Goal: Task Accomplishment & Management: Manage account settings

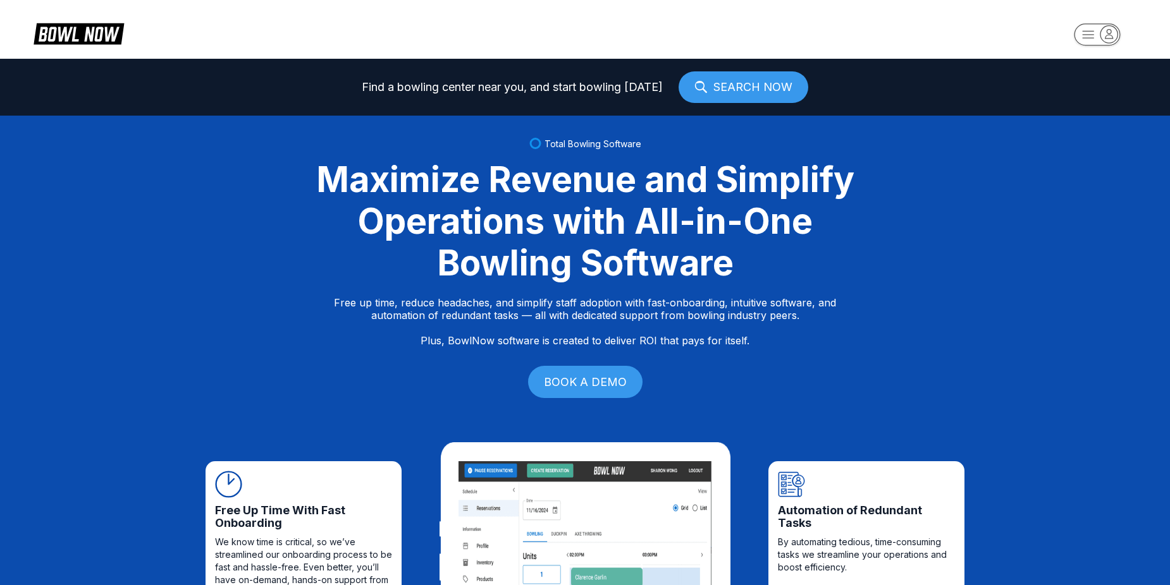
click at [1081, 30] on rect "button" at bounding box center [1097, 34] width 46 height 22
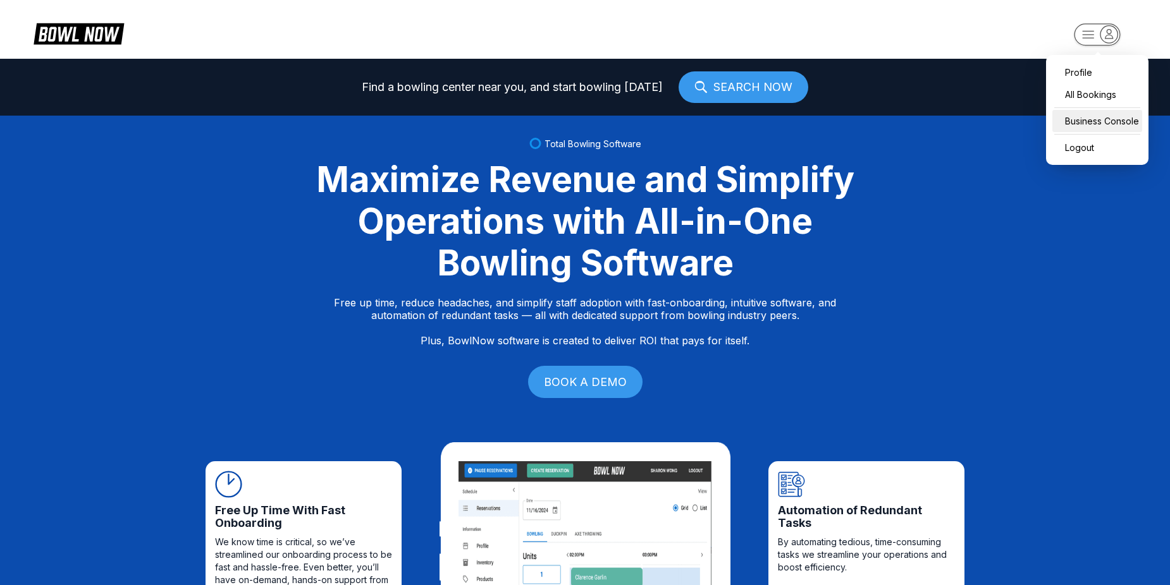
click at [1096, 124] on div "Business Console" at bounding box center [1097, 121] width 90 height 22
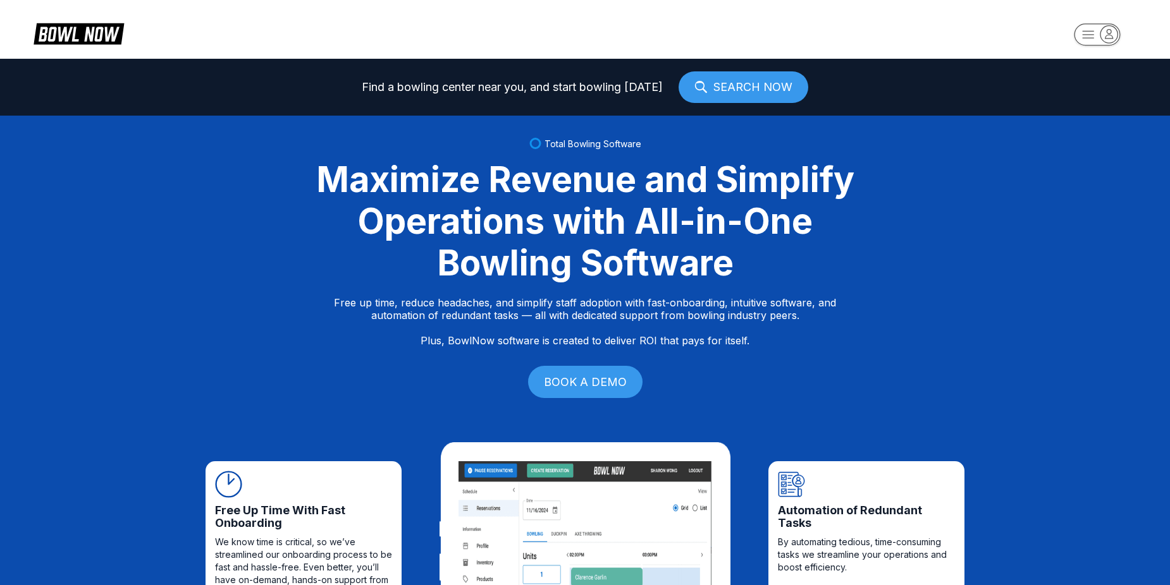
click at [1090, 32] on rect "button" at bounding box center [1097, 34] width 46 height 22
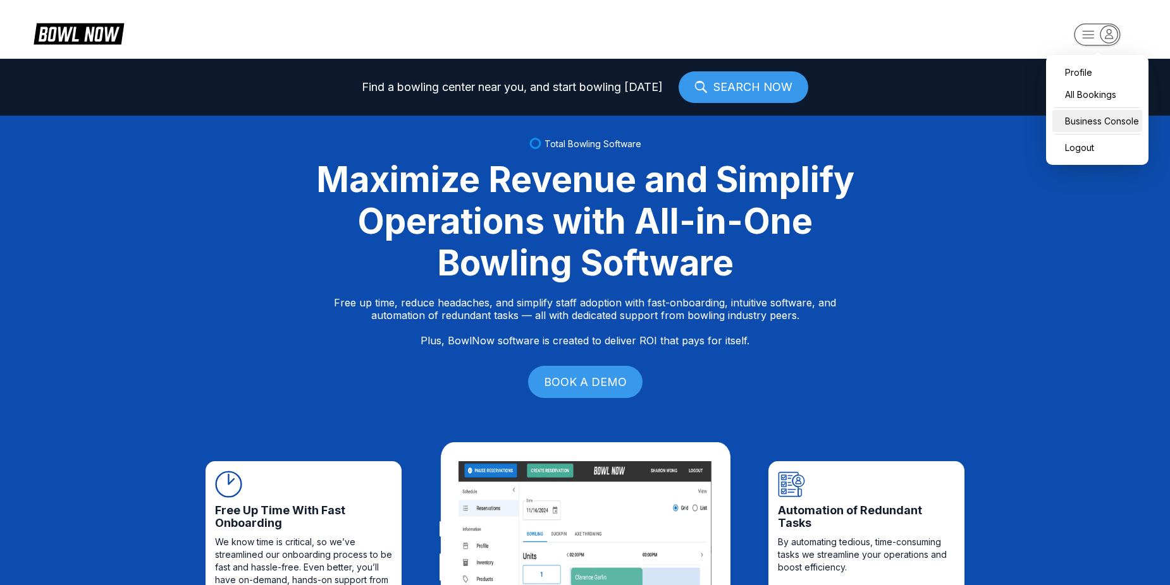
click at [1117, 125] on div "Business Console" at bounding box center [1097, 121] width 90 height 22
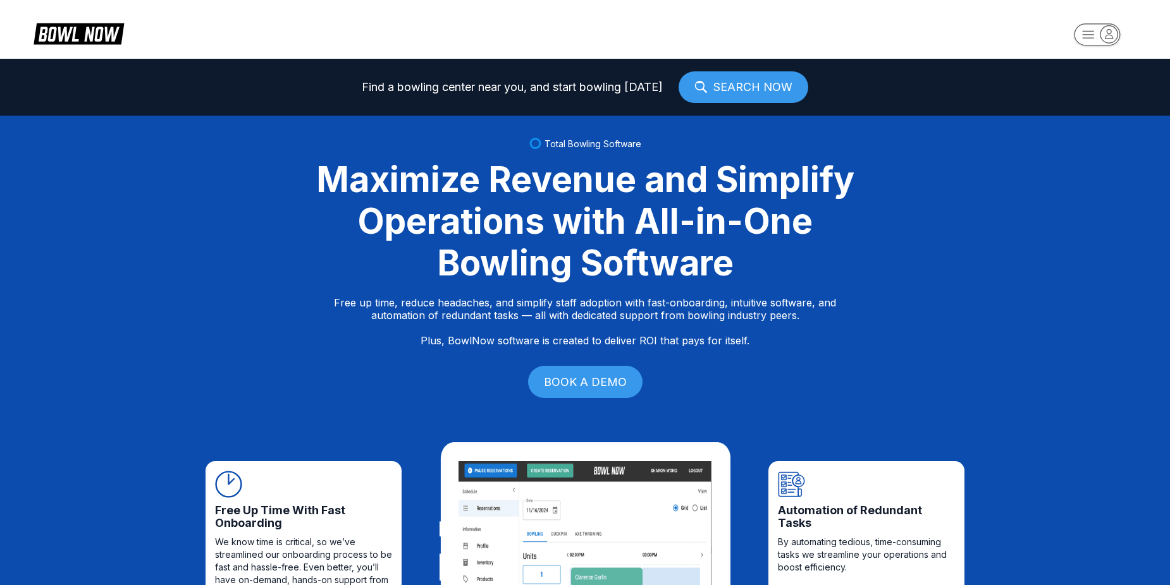
click at [1088, 37] on rect "button" at bounding box center [1097, 34] width 46 height 22
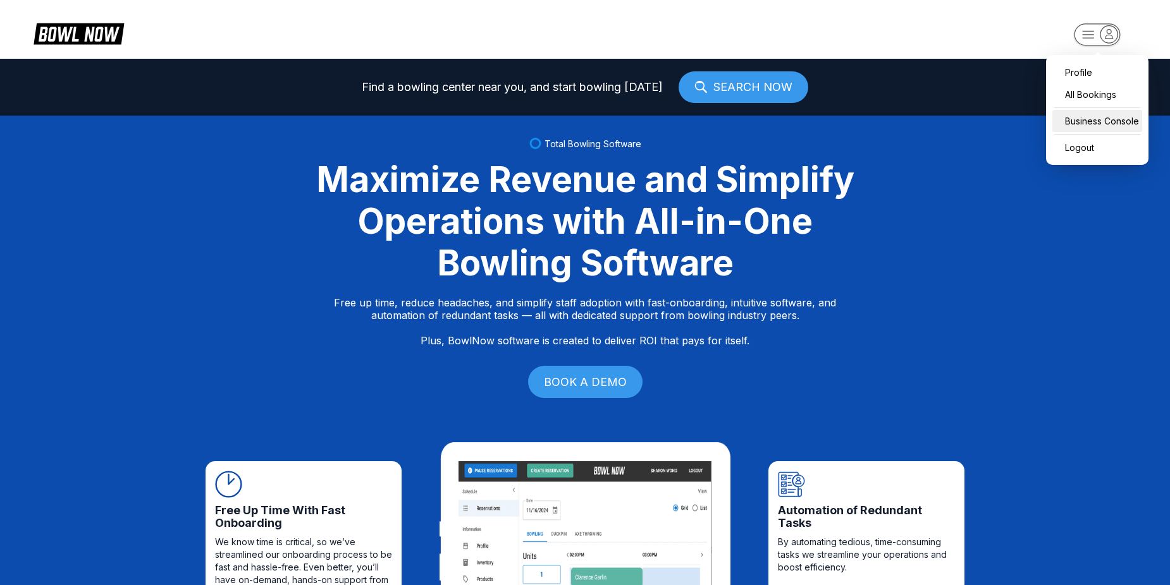
click at [1102, 126] on div "Business Console" at bounding box center [1097, 121] width 90 height 22
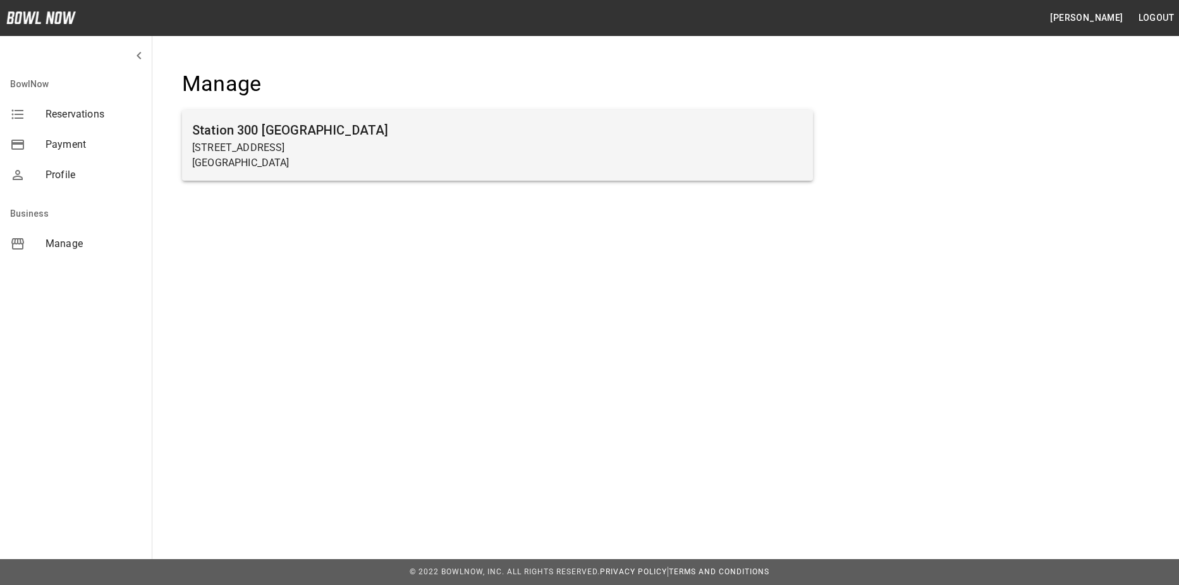
click at [741, 137] on h6 "Station 300 [GEOGRAPHIC_DATA]" at bounding box center [497, 130] width 611 height 20
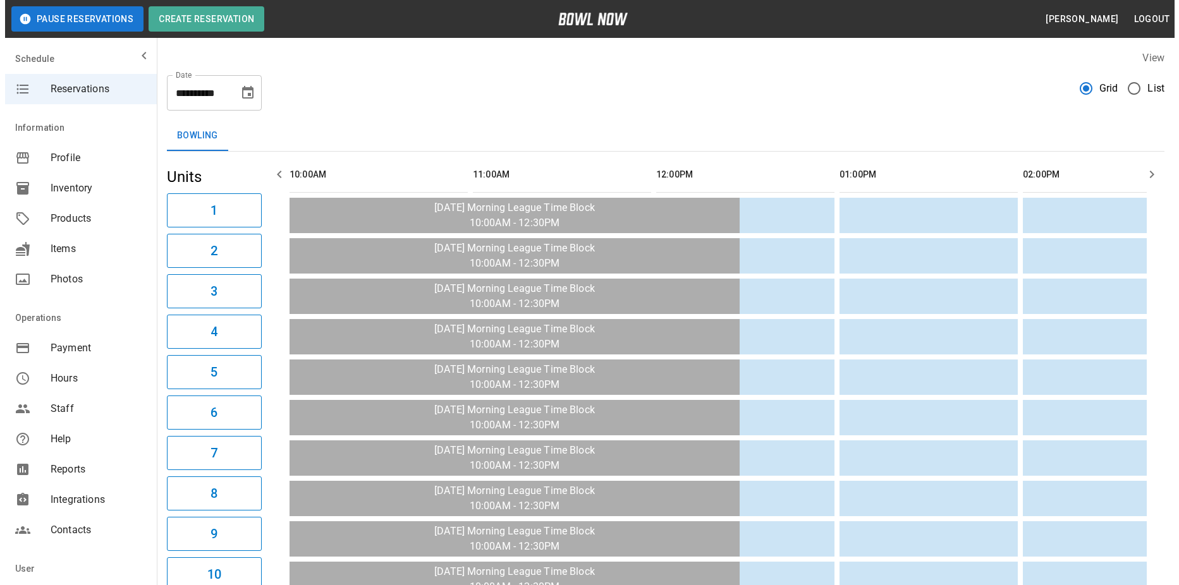
scroll to position [0, 1100]
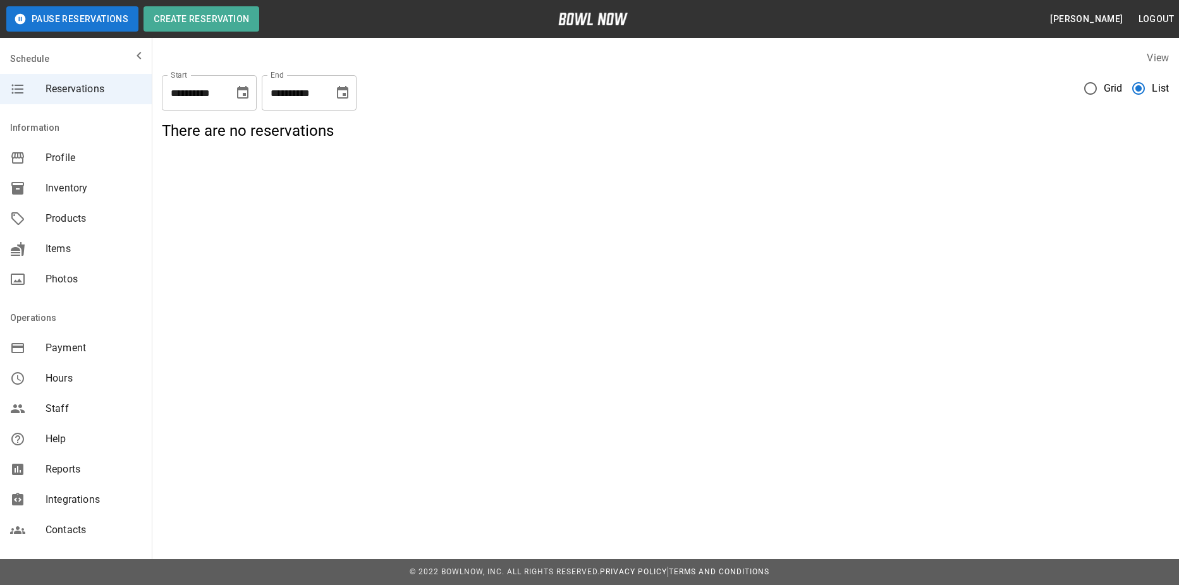
click at [1104, 85] on span "Grid" at bounding box center [1113, 88] width 19 height 15
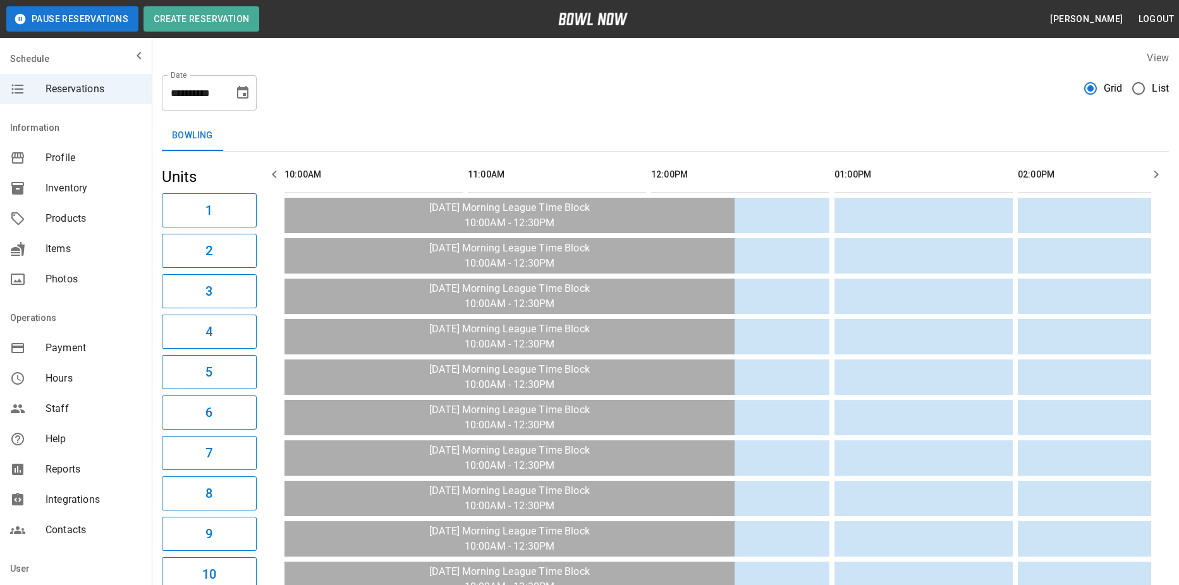
click at [1155, 84] on span "List" at bounding box center [1160, 88] width 17 height 15
